Goal: Task Accomplishment & Management: Use online tool/utility

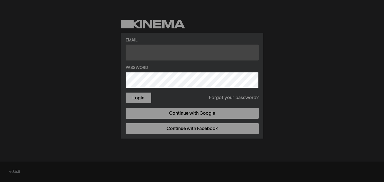
click at [161, 56] on input "text" at bounding box center [192, 53] width 133 height 16
type input "[EMAIL_ADDRESS][DOMAIN_NAME]"
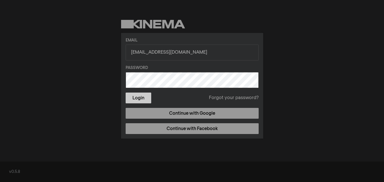
click at [138, 100] on button "Login" at bounding box center [139, 98] width 26 height 11
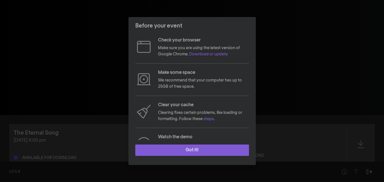
click at [181, 152] on button "Got it!" at bounding box center [192, 150] width 114 height 11
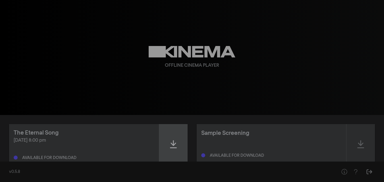
click at [177, 139] on div at bounding box center [173, 144] width 28 height 40
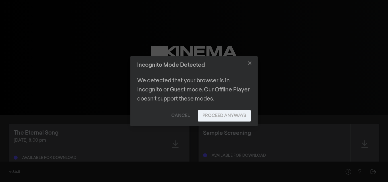
click at [217, 115] on button "Proceed Anyways" at bounding box center [224, 115] width 53 height 11
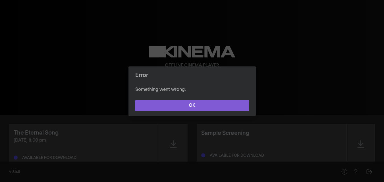
click at [191, 106] on button "OK" at bounding box center [192, 105] width 114 height 11
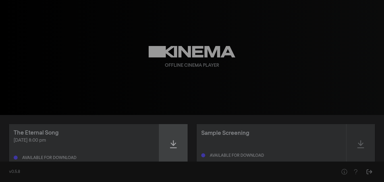
click at [176, 143] on icon at bounding box center [173, 144] width 7 height 9
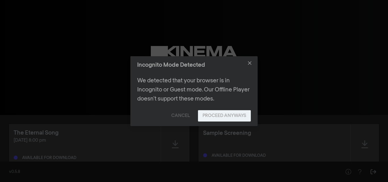
click at [223, 113] on button "Proceed Anyways" at bounding box center [224, 115] width 53 height 11
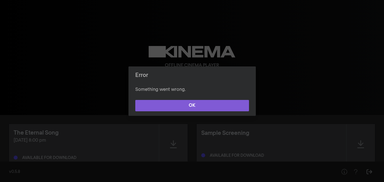
click at [212, 109] on button "OK" at bounding box center [192, 105] width 114 height 11
